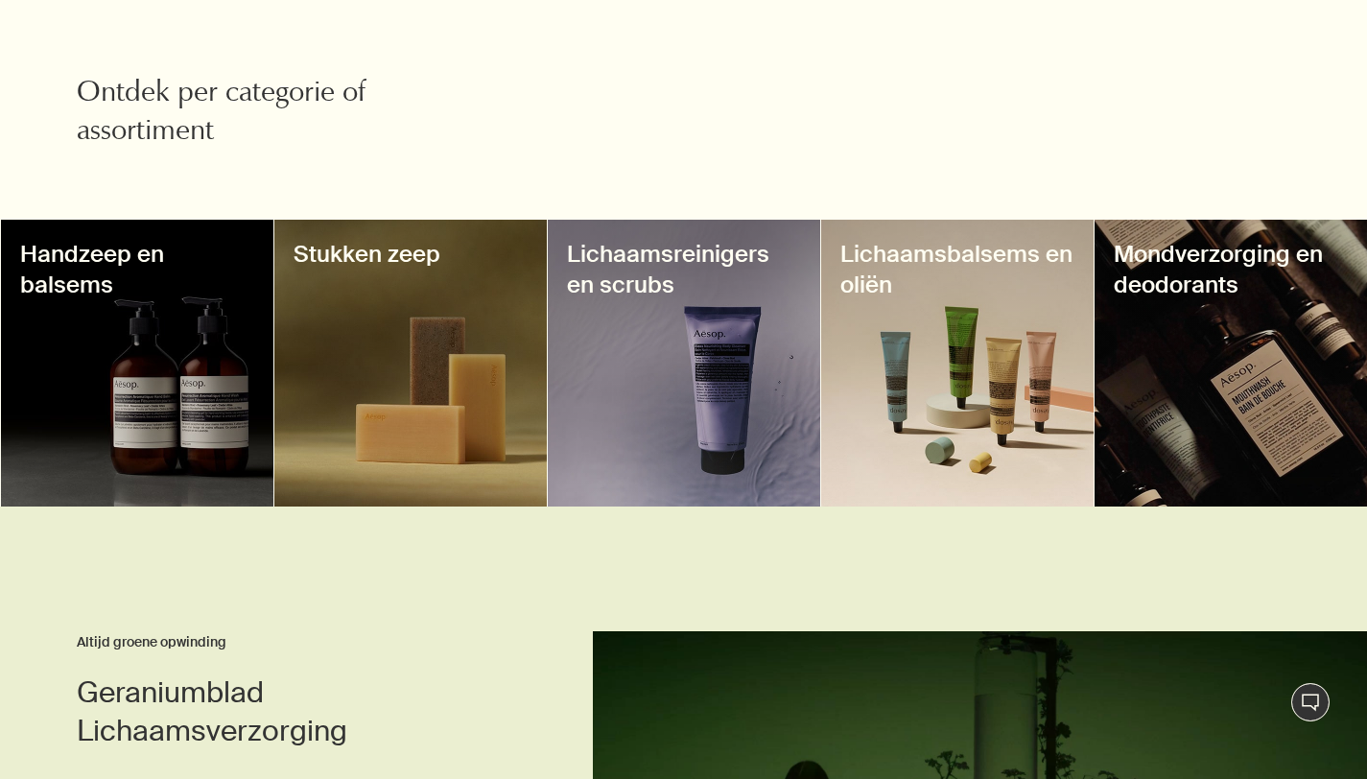
scroll to position [604, 0]
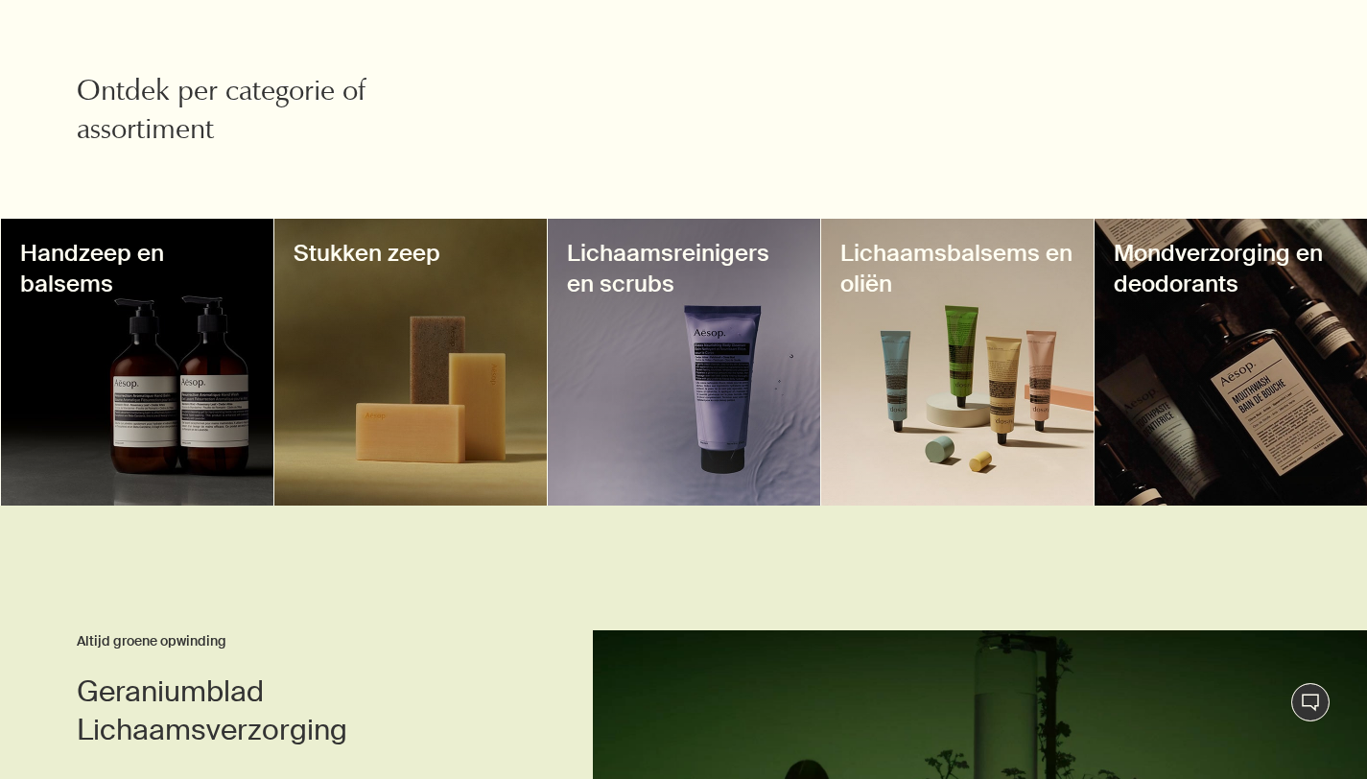
click at [984, 356] on div at bounding box center [957, 362] width 273 height 287
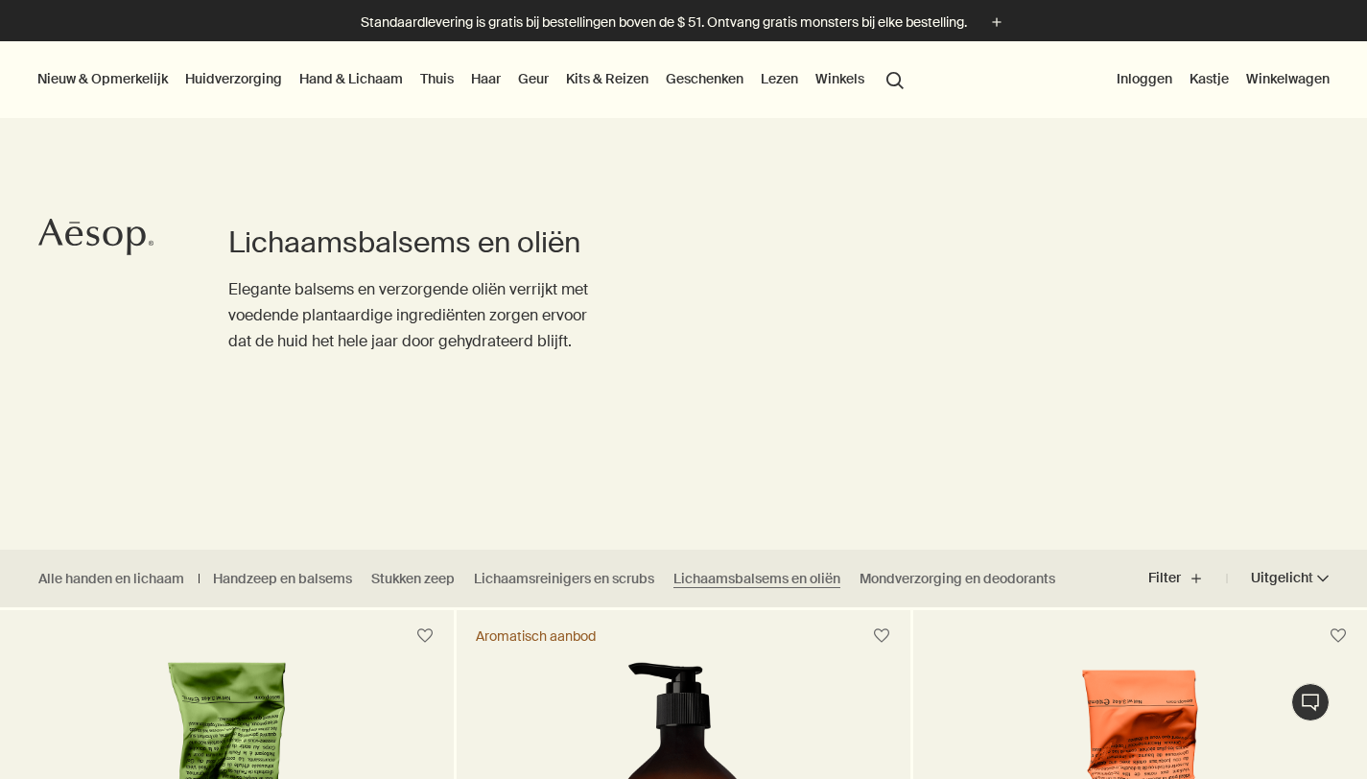
click at [234, 77] on font "Huidverzorging" at bounding box center [233, 78] width 97 height 17
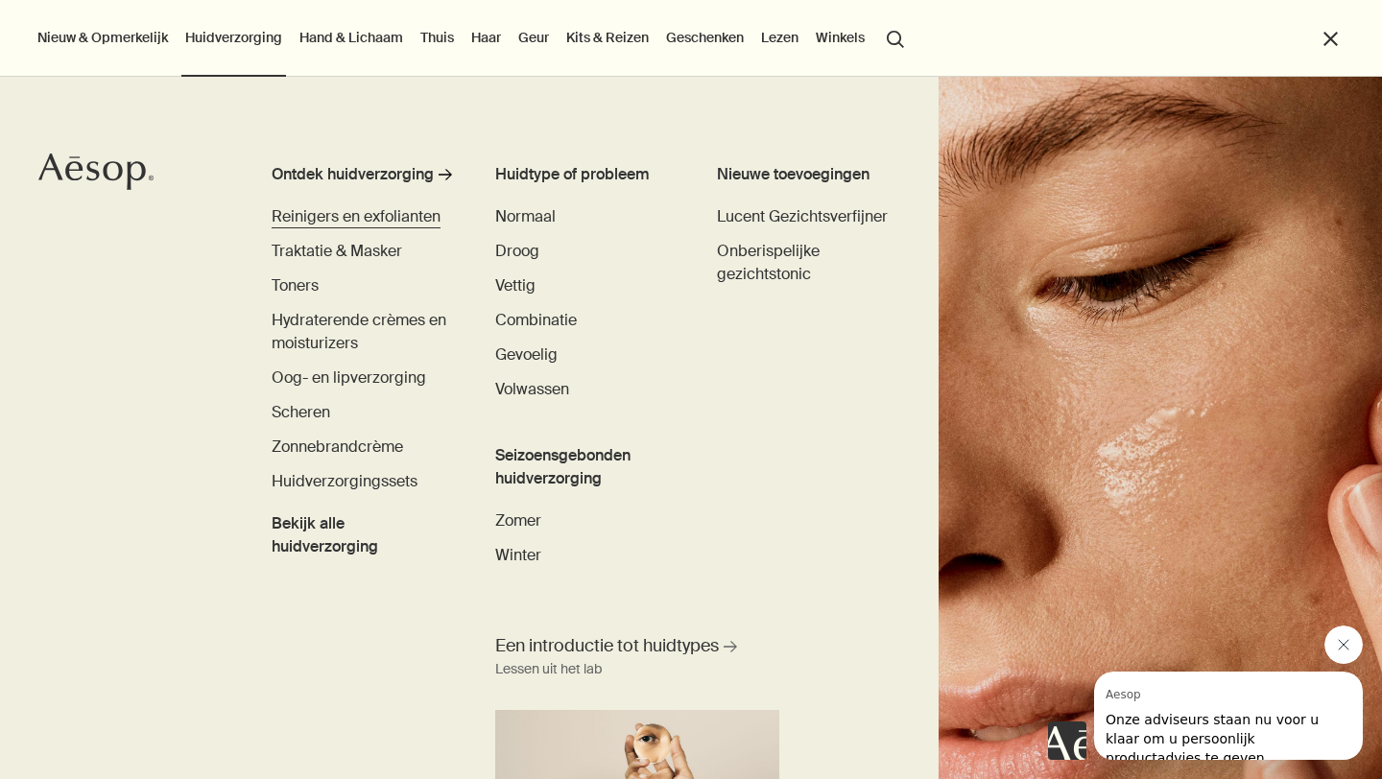
click at [346, 226] on font "Reinigers en exfolianten" at bounding box center [356, 216] width 169 height 20
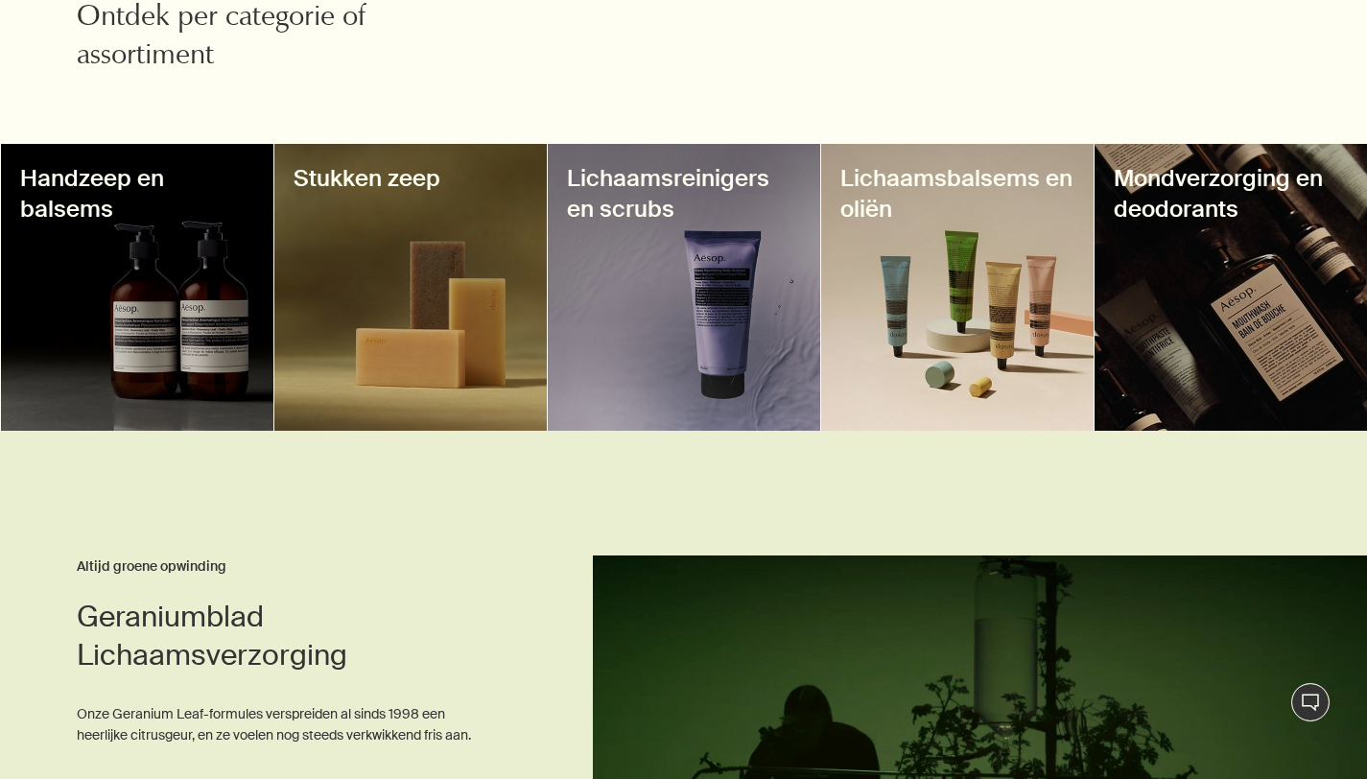
scroll to position [679, 0]
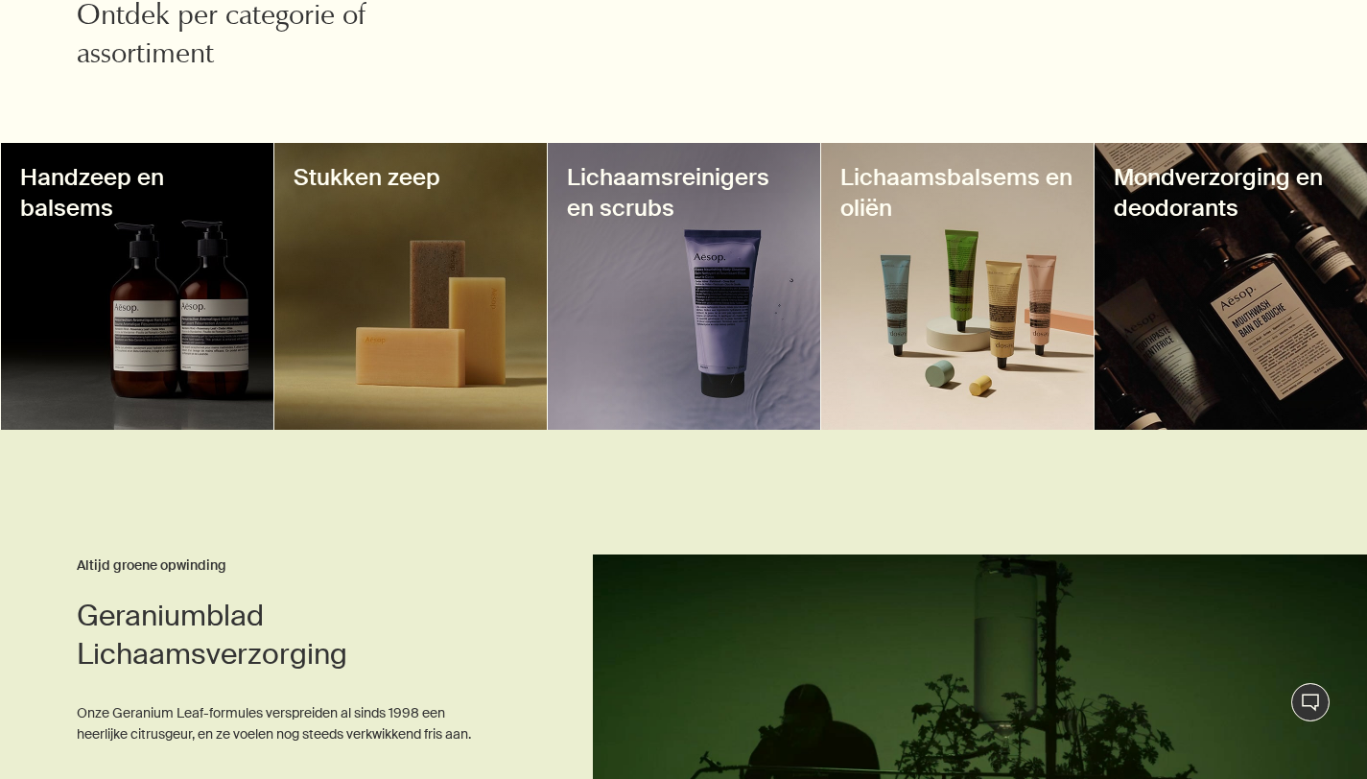
click at [1233, 273] on div at bounding box center [1231, 286] width 273 height 287
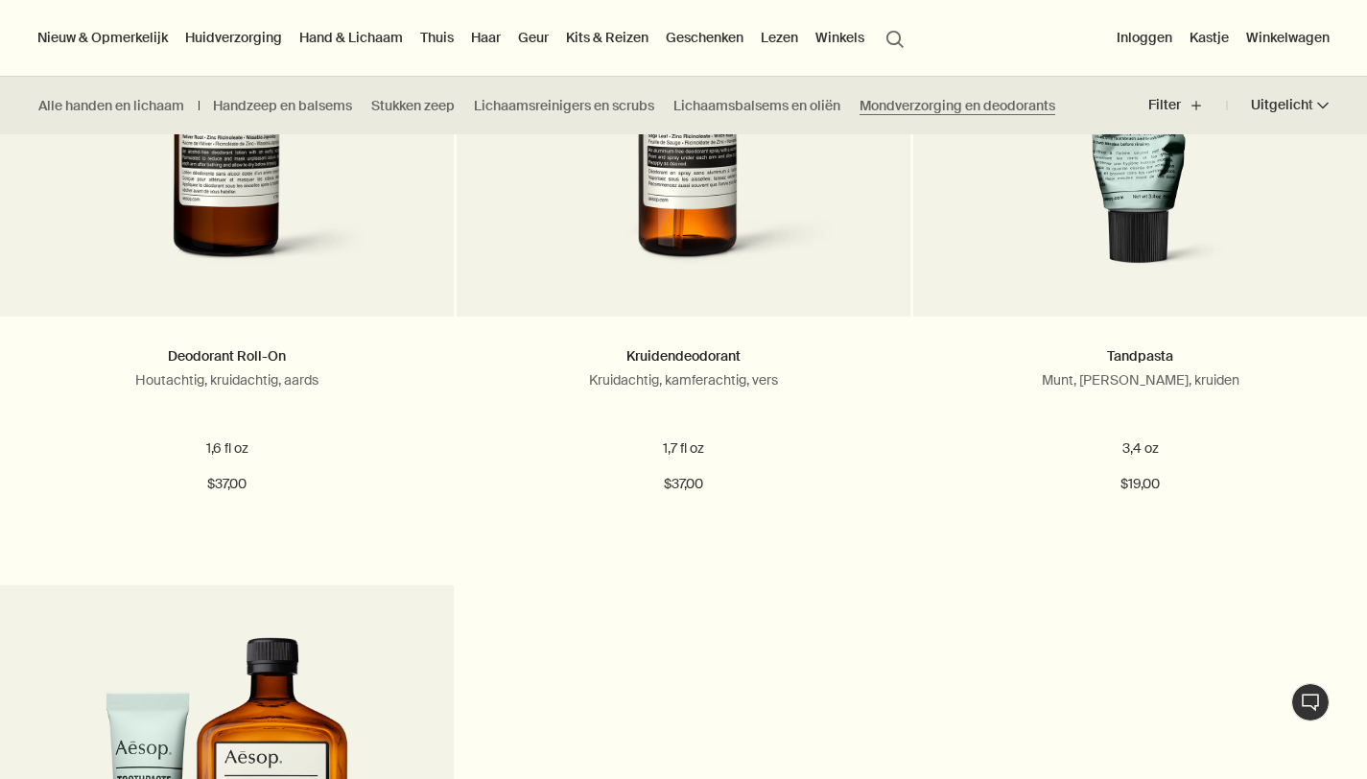
scroll to position [1426, 0]
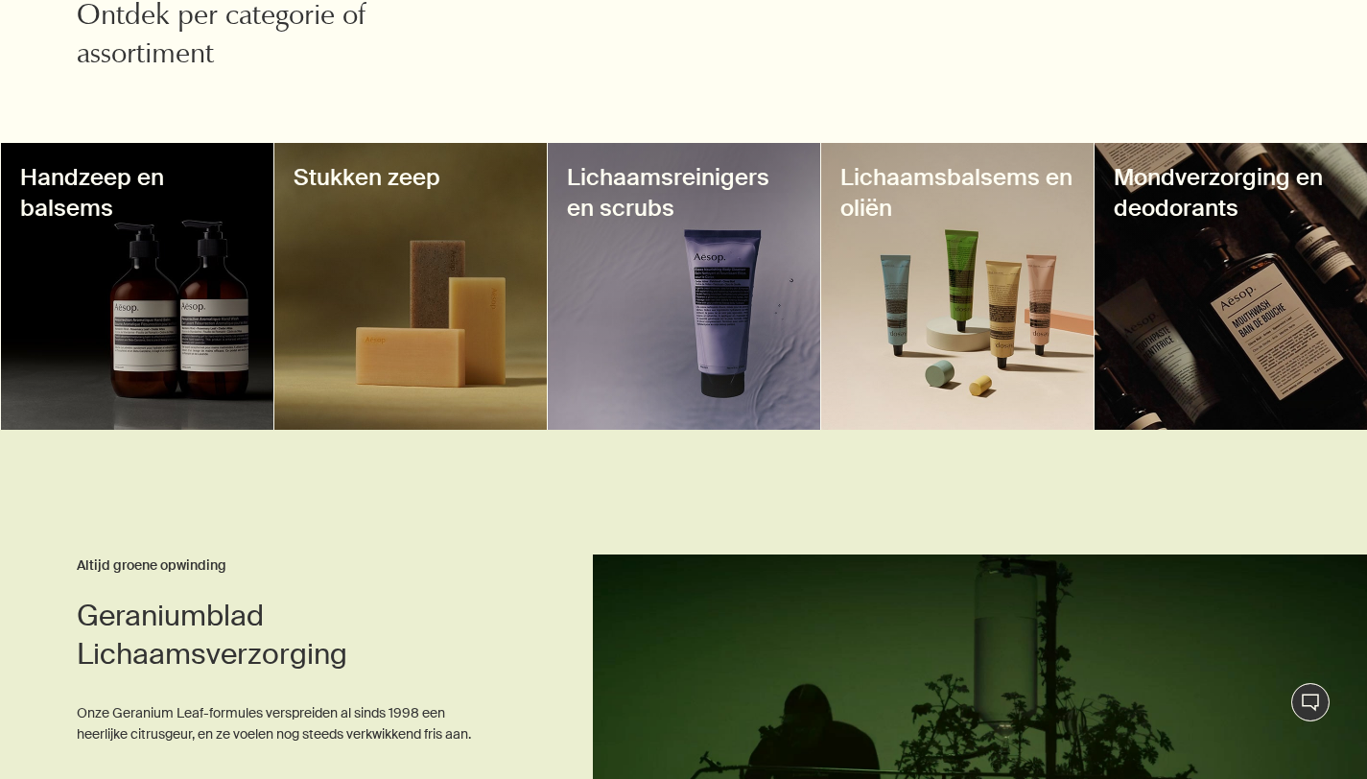
click at [715, 246] on div at bounding box center [684, 286] width 273 height 287
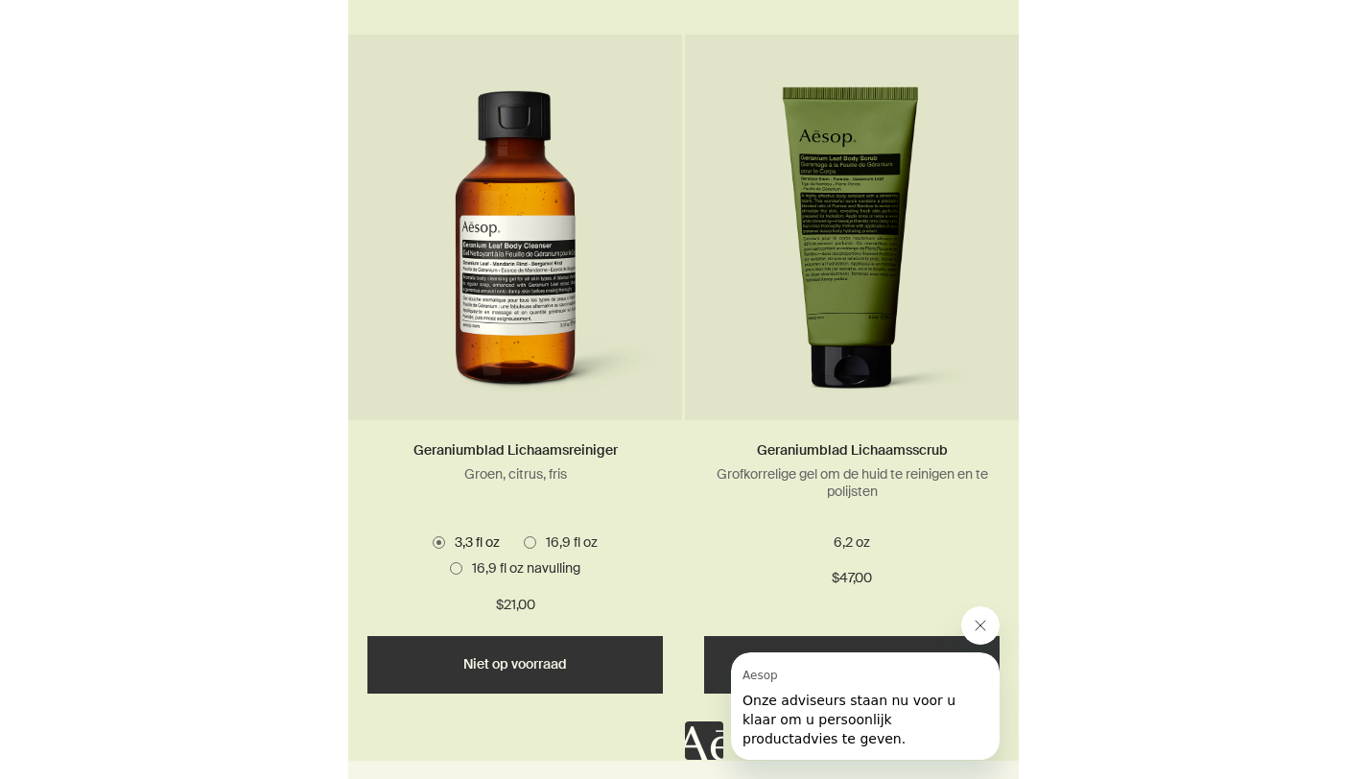
scroll to position [1712, 0]
